Goal: Task Accomplishment & Management: Use online tool/utility

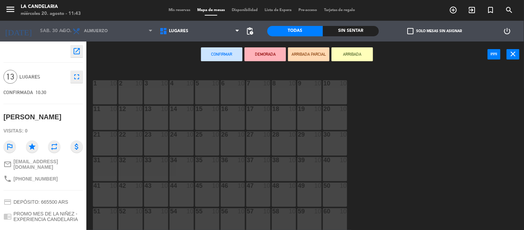
click at [113, 96] on div "1 10" at bounding box center [105, 92] width 24 height 24
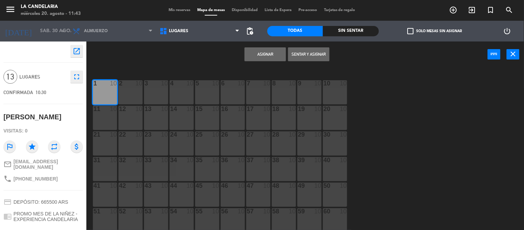
drag, startPoint x: 133, startPoint y: 94, endPoint x: 143, endPoint y: 91, distance: 10.4
click at [133, 93] on div "2 10" at bounding box center [130, 92] width 24 height 24
click at [156, 92] on div "3 10" at bounding box center [156, 92] width 24 height 24
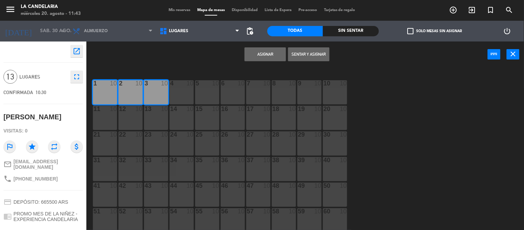
click at [101, 87] on div "1 10" at bounding box center [105, 92] width 24 height 24
click at [129, 89] on div "2 10" at bounding box center [130, 92] width 24 height 24
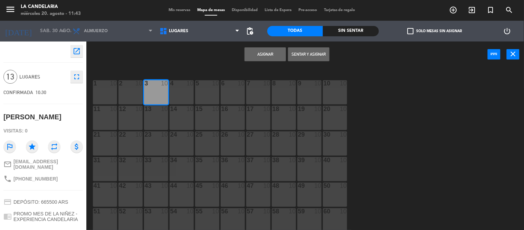
click at [106, 89] on div "1 10" at bounding box center [105, 92] width 24 height 24
click at [131, 90] on div "2 10" at bounding box center [130, 92] width 24 height 24
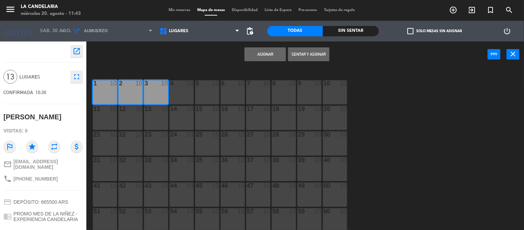
click at [155, 93] on div "3 10" at bounding box center [156, 92] width 24 height 24
click at [265, 54] on button "Asignar" at bounding box center [265, 54] width 41 height 14
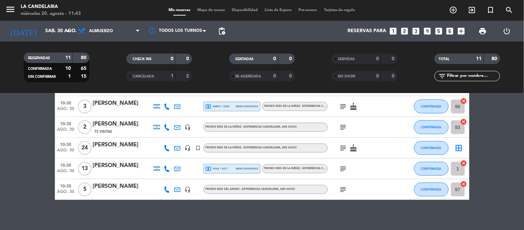
scroll to position [157, 0]
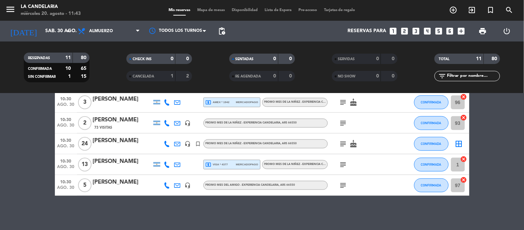
click at [117, 136] on div "[PERSON_NAME]" at bounding box center [122, 140] width 59 height 9
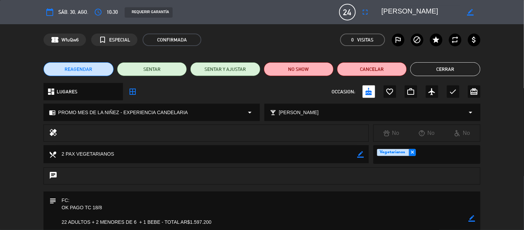
click at [133, 87] on icon "border_all" at bounding box center [132, 91] width 8 height 8
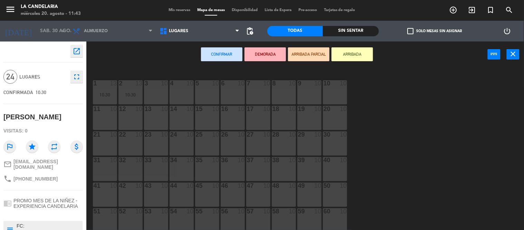
click at [158, 94] on div "3 10" at bounding box center [156, 92] width 24 height 24
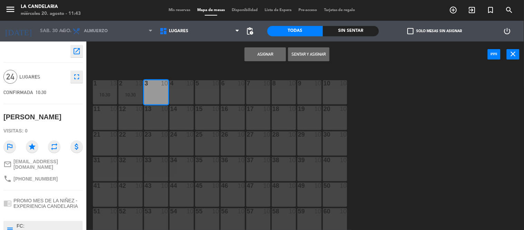
click at [176, 92] on div "4 10" at bounding box center [182, 92] width 24 height 24
click at [205, 94] on div "5 10" at bounding box center [207, 92] width 24 height 24
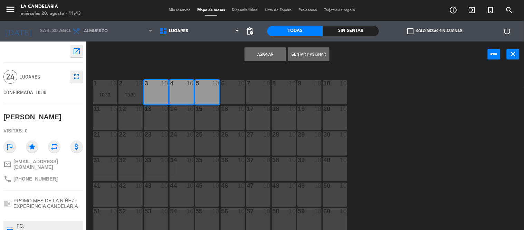
click at [260, 57] on button "Asignar" at bounding box center [265, 54] width 41 height 14
